Goal: Information Seeking & Learning: Find specific fact

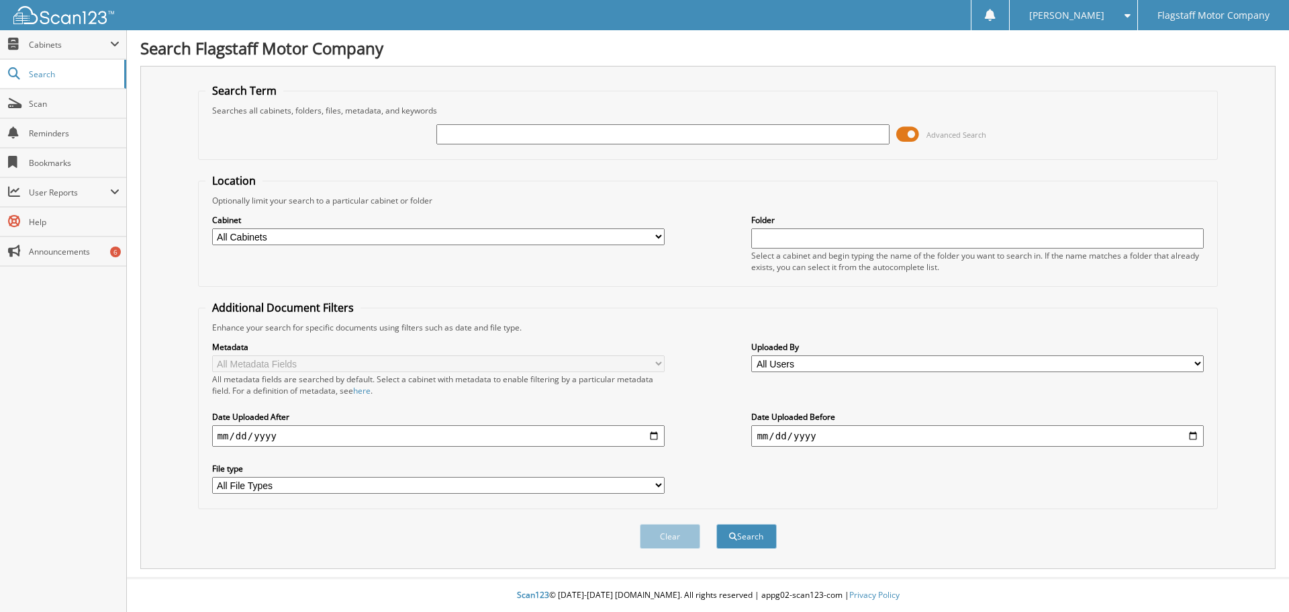
click at [493, 132] on input "text" at bounding box center [662, 134] width 452 height 20
type input "x4657"
click at [716, 524] on button "Search" at bounding box center [746, 536] width 60 height 25
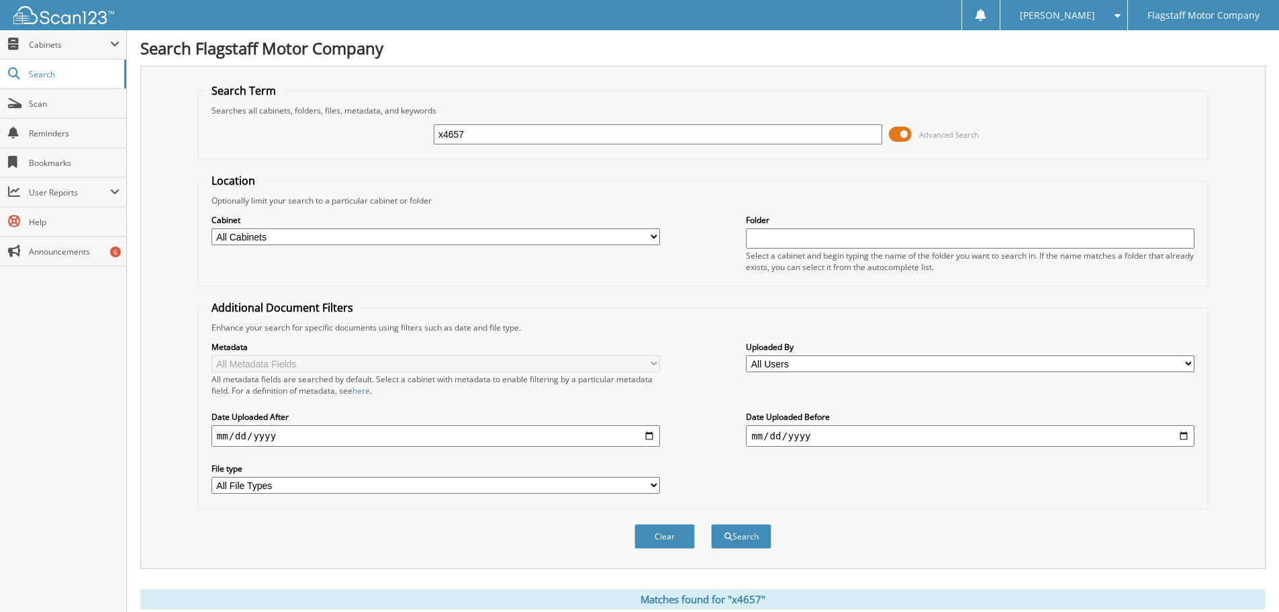
click at [504, 90] on fieldset "Search Term Searches all cabinets, folders, files, metadata, and keywords x4657…" at bounding box center [702, 121] width 1011 height 77
click at [724, 540] on span "submit" at bounding box center [728, 536] width 8 height 8
click at [757, 534] on button "Search" at bounding box center [741, 536] width 60 height 25
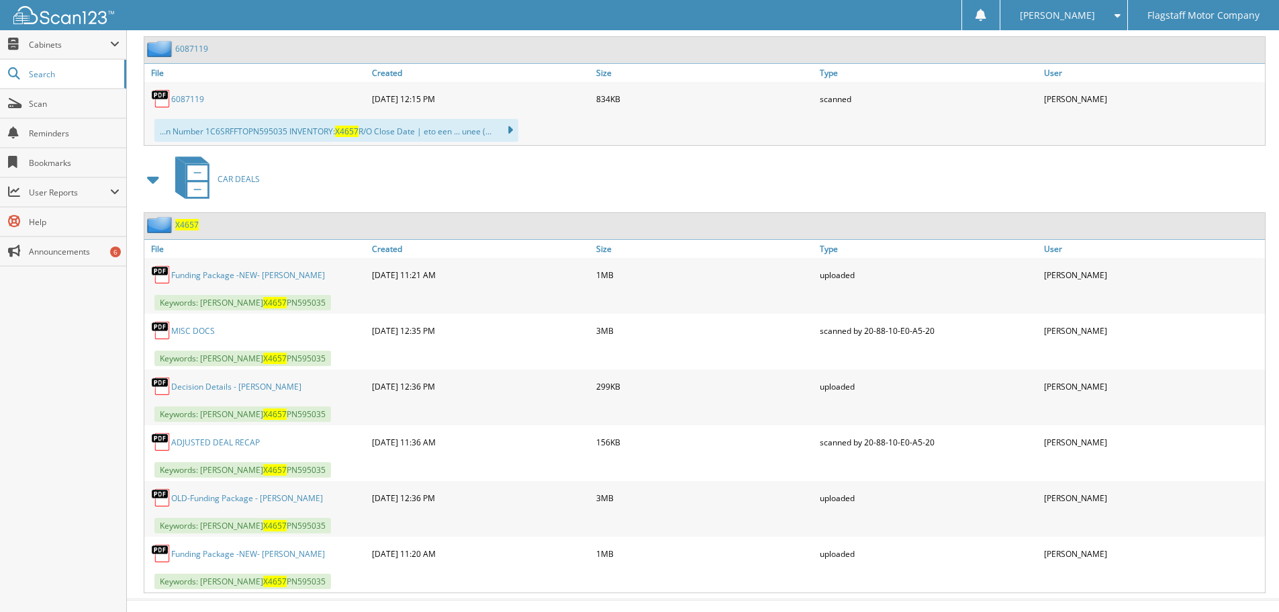
scroll to position [668, 0]
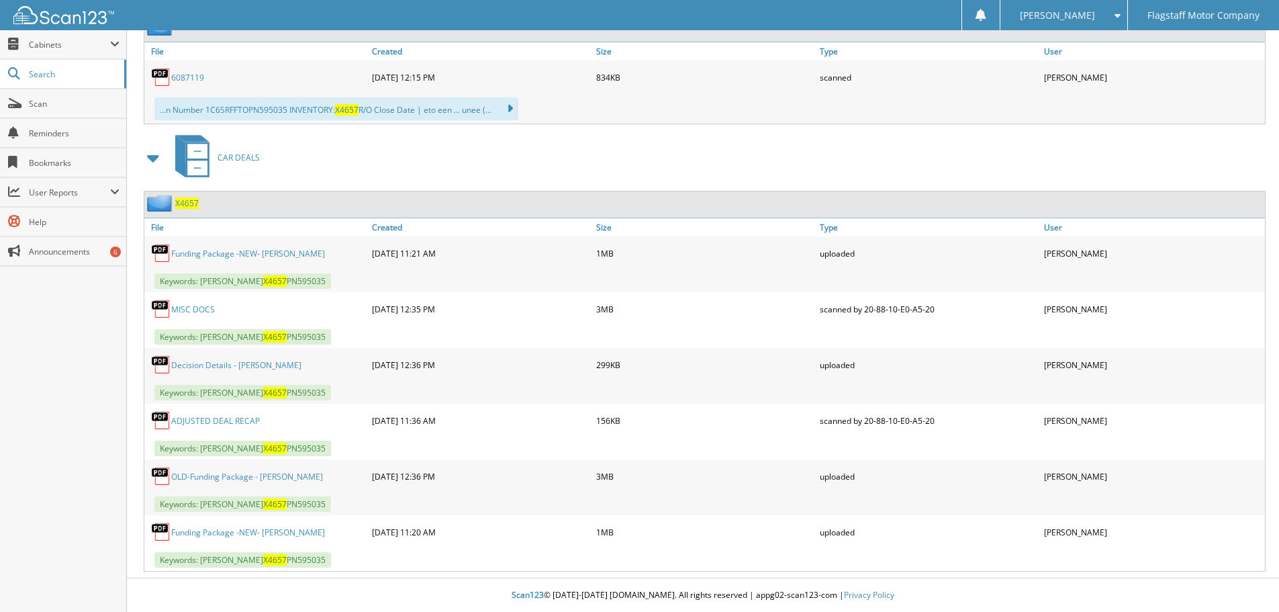
click at [202, 305] on link "MISC DOCS" at bounding box center [193, 308] width 44 height 11
click at [220, 476] on link "OLD-Funding Package - [PERSON_NAME]" at bounding box center [247, 476] width 152 height 11
click at [488, 183] on div "CAR DEALS" at bounding box center [702, 157] width 1125 height 53
